Goal: Complete application form: Complete application form

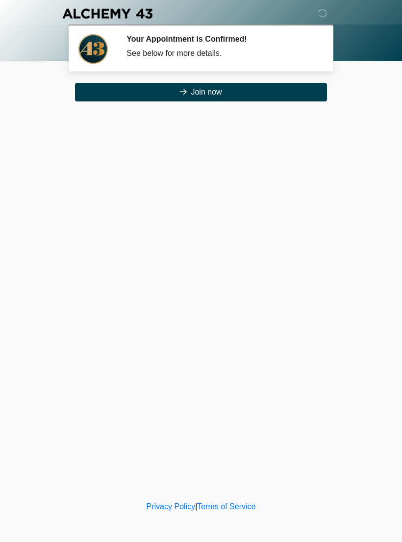
click at [277, 90] on button "Join now" at bounding box center [201, 92] width 252 height 19
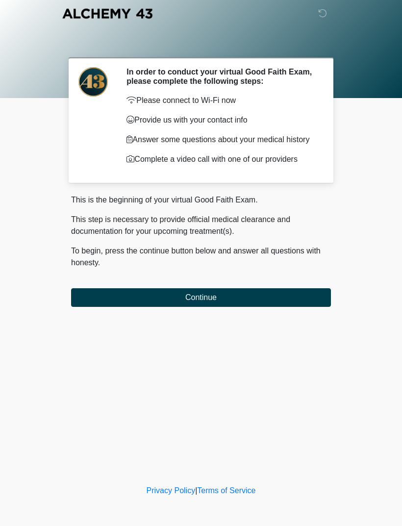
click at [304, 298] on button "Continue" at bounding box center [201, 297] width 260 height 19
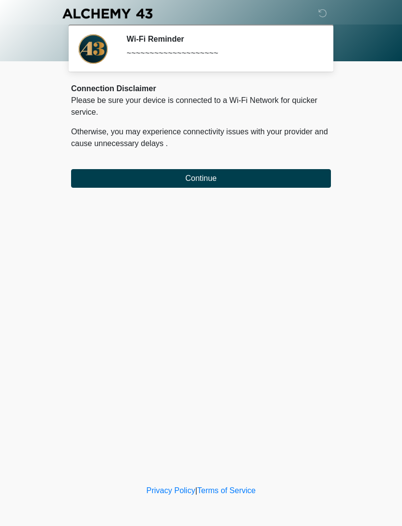
click at [105, 166] on div "Connection Disclaimer Please be sure your device is connected to a Wi-Fi Networ…" at bounding box center [201, 135] width 260 height 105
click at [108, 178] on button "Continue" at bounding box center [201, 178] width 260 height 19
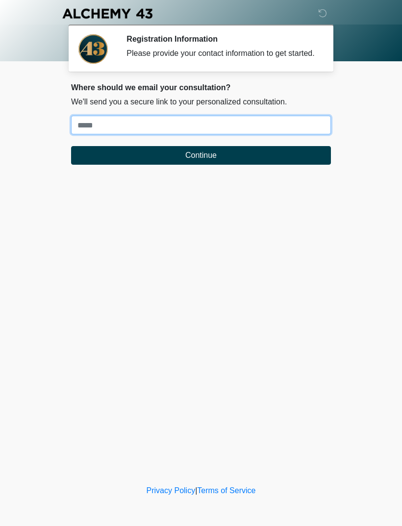
click at [305, 134] on input "Where should we email your treatment plan?" at bounding box center [201, 125] width 260 height 19
type input "**********"
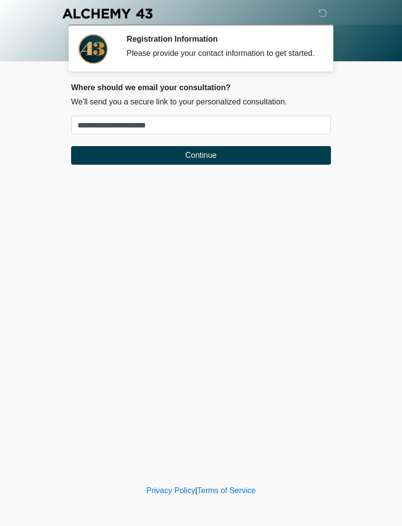
click at [214, 163] on button "Continue" at bounding box center [201, 155] width 260 height 19
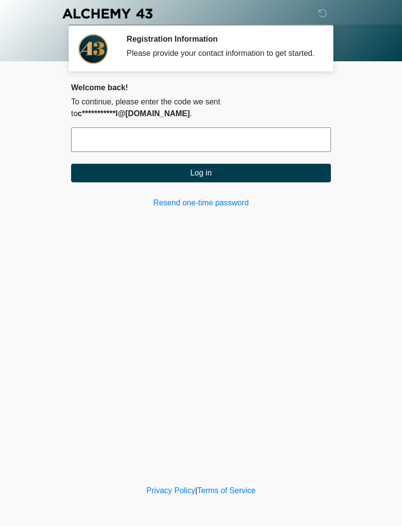
click at [296, 135] on input "text" at bounding box center [201, 139] width 260 height 25
type input "******"
click at [271, 171] on button "Log in" at bounding box center [201, 173] width 260 height 19
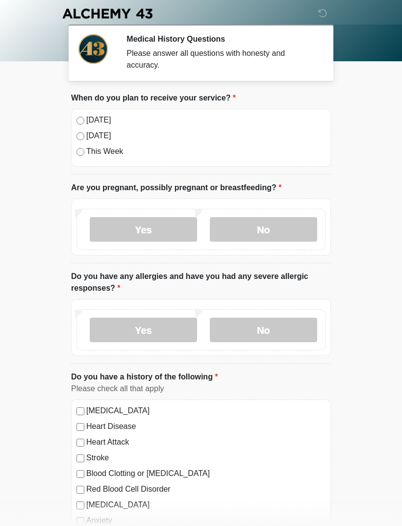
click at [89, 120] on label "[DATE]" at bounding box center [205, 120] width 239 height 12
click at [289, 229] on label "No" at bounding box center [263, 229] width 107 height 25
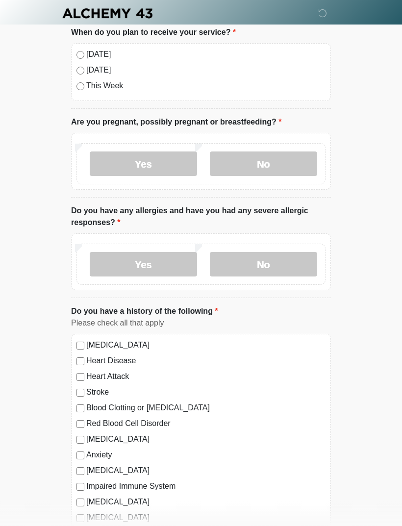
scroll to position [66, 0]
click at [173, 270] on label "Yes" at bounding box center [143, 264] width 107 height 25
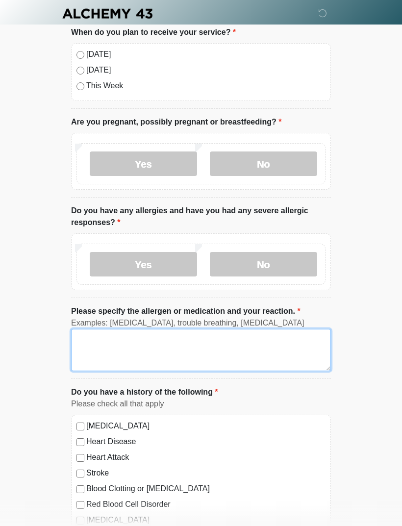
click at [177, 352] on textarea "Please specify the allergen or medication and your reaction." at bounding box center [201, 350] width 260 height 42
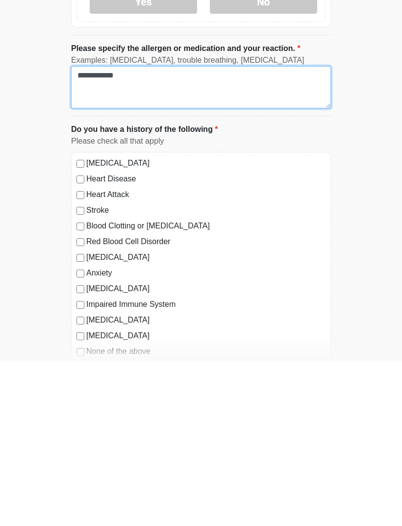
scroll to position [170, 0]
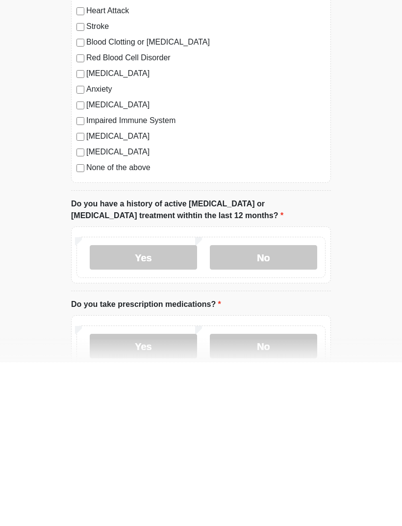
type textarea "**********"
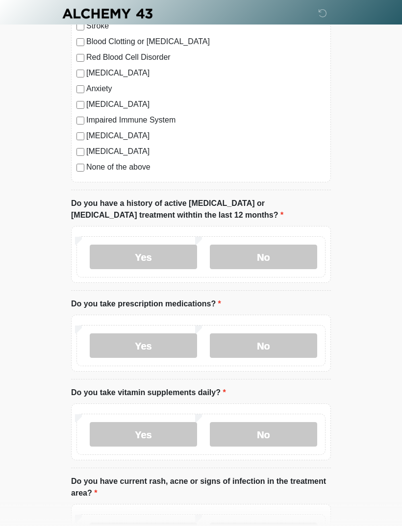
click at [293, 256] on label "No" at bounding box center [263, 257] width 107 height 25
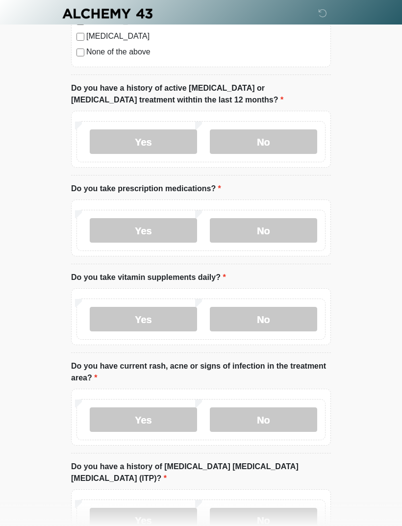
scroll to position [628, 0]
click at [301, 223] on label "No" at bounding box center [263, 231] width 107 height 25
click at [178, 322] on label "Yes" at bounding box center [143, 319] width 107 height 25
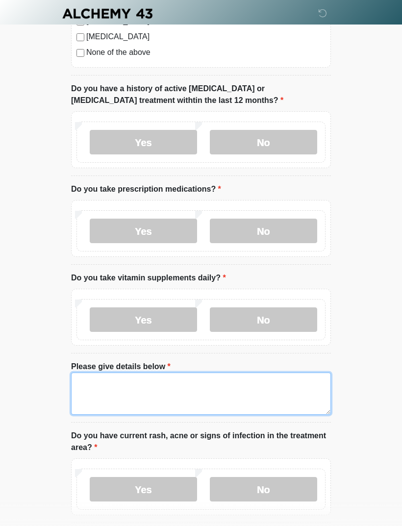
click at [102, 395] on textarea "Please give details below" at bounding box center [201, 394] width 260 height 42
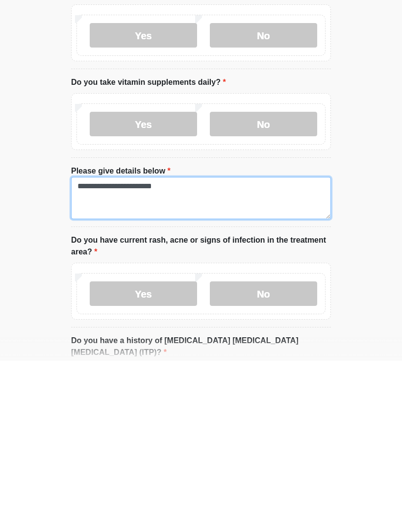
type textarea "**********"
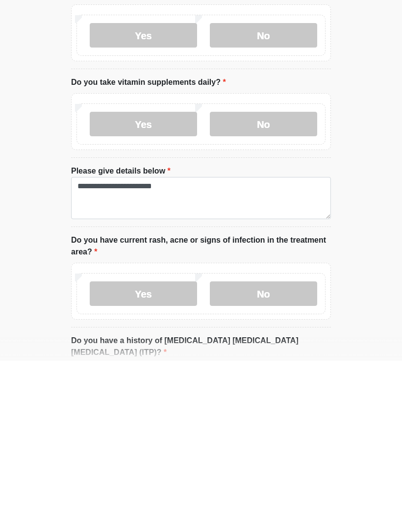
click at [303, 447] on label "No" at bounding box center [263, 459] width 107 height 25
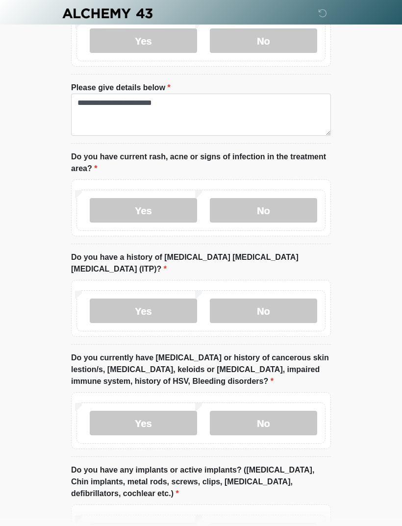
scroll to position [908, 0]
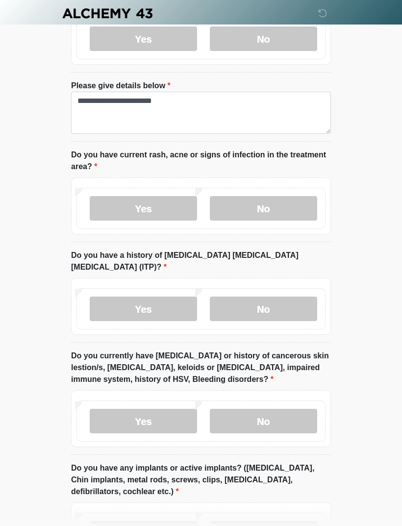
click at [284, 299] on label "No" at bounding box center [263, 309] width 107 height 25
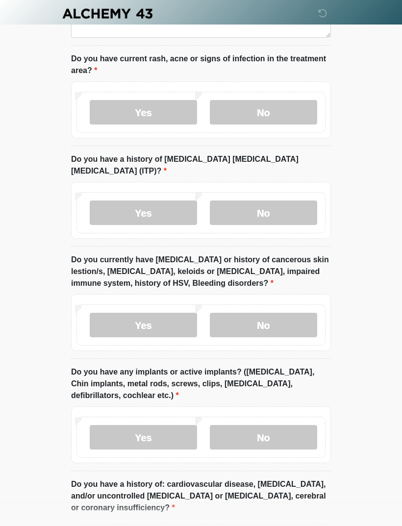
scroll to position [1026, 0]
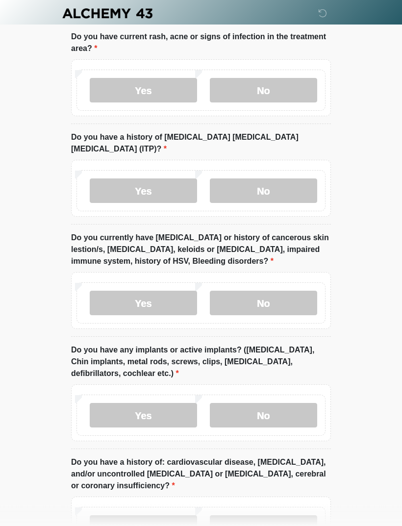
click at [294, 291] on label "No" at bounding box center [263, 303] width 107 height 25
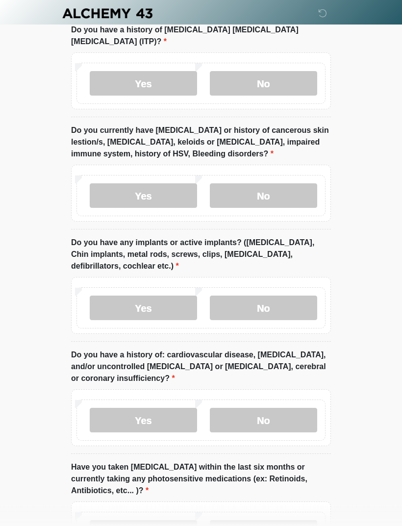
scroll to position [1139, 0]
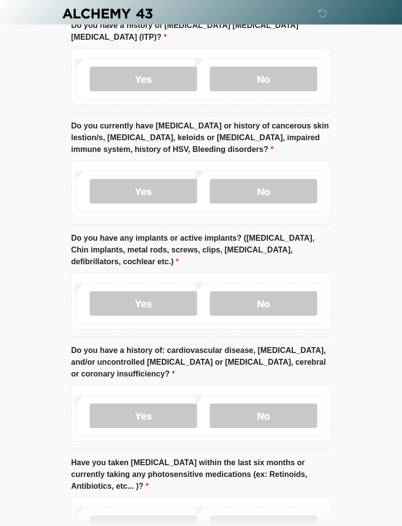
click at [164, 292] on label "Yes" at bounding box center [143, 303] width 107 height 25
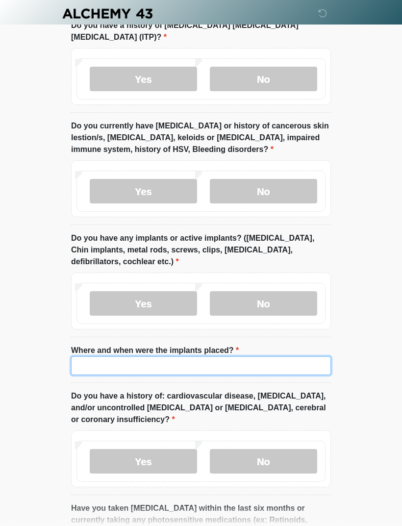
click at [145, 356] on input "Where and when were the implants placed?" at bounding box center [201, 365] width 260 height 19
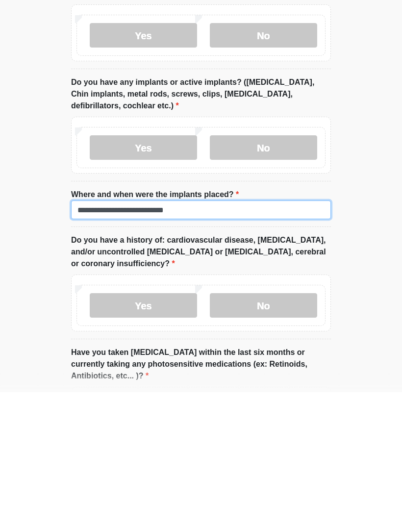
scroll to position [1173, 0]
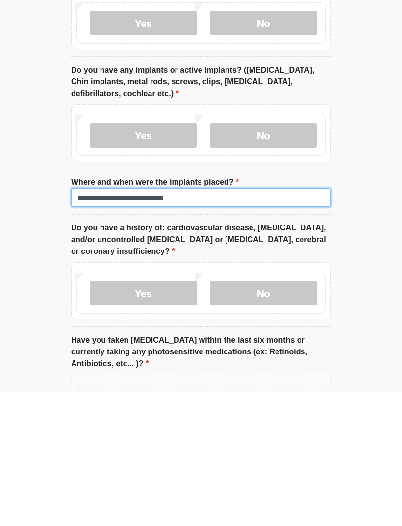
type input "**********"
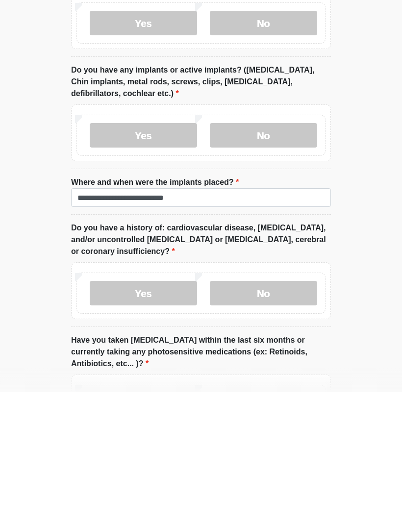
click at [280, 415] on label "No" at bounding box center [263, 427] width 107 height 25
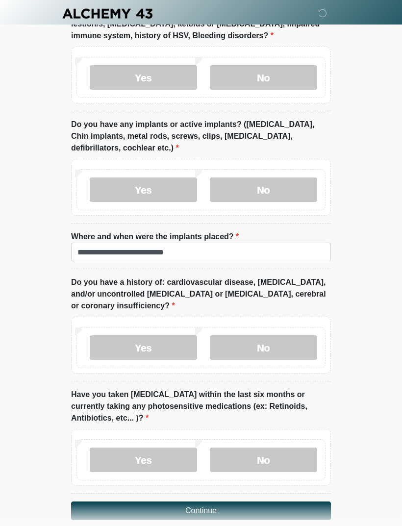
click at [292, 448] on label "No" at bounding box center [263, 460] width 107 height 25
click at [300, 502] on button "Continue" at bounding box center [201, 511] width 260 height 19
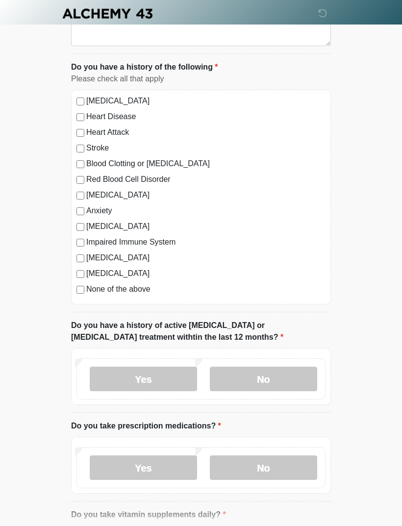
scroll to position [0, 0]
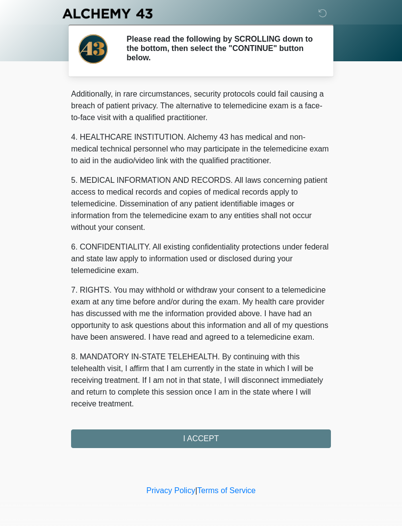
click at [300, 443] on div "1. PURPOSE. The purpose of this form is to obtain your consent for a telemedici…" at bounding box center [201, 268] width 260 height 360
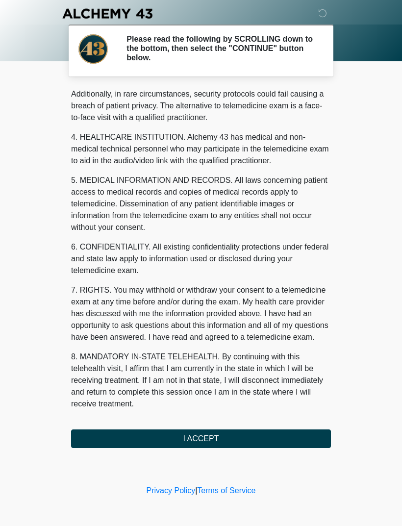
click at [306, 443] on button "I ACCEPT" at bounding box center [201, 439] width 260 height 19
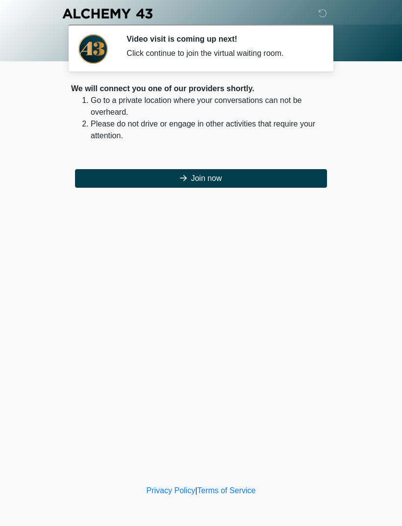
click at [299, 171] on button "Join now" at bounding box center [201, 178] width 252 height 19
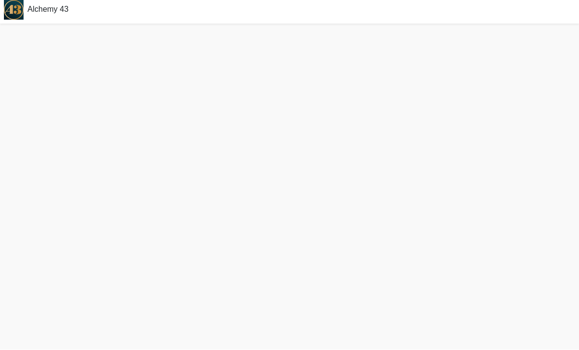
scroll to position [34, 0]
